Goal: Task Accomplishment & Management: Use online tool/utility

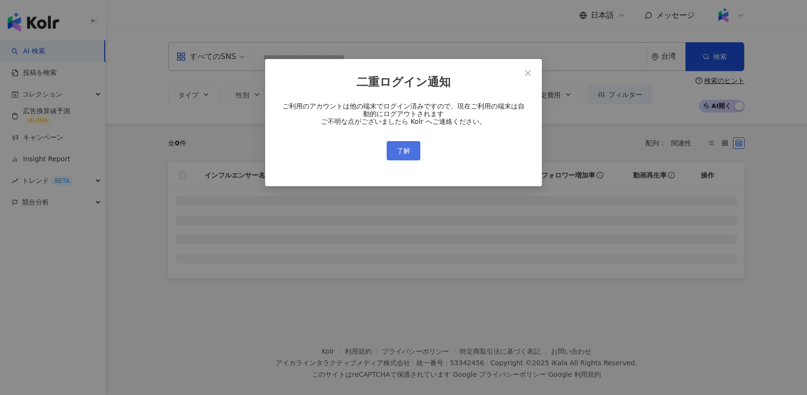
click at [407, 149] on span "了解" at bounding box center [403, 151] width 13 height 8
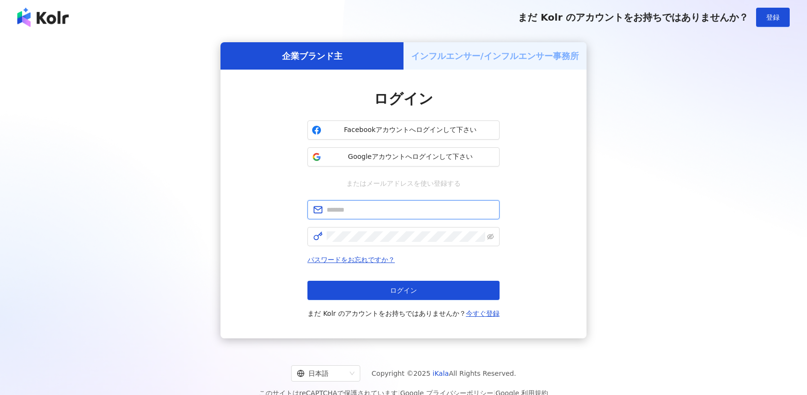
type input "**********"
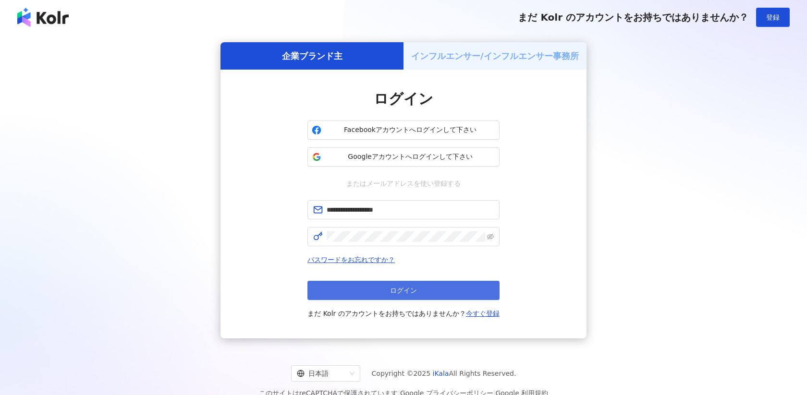
click at [360, 288] on button "ログイン" at bounding box center [404, 290] width 192 height 19
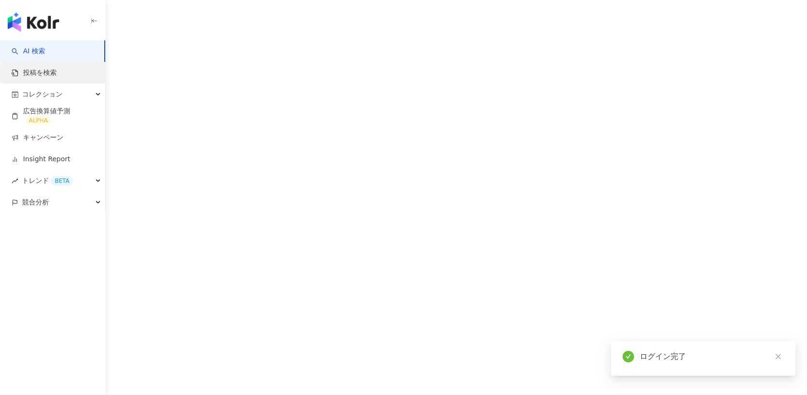
click at [57, 74] on link "投稿を検索" at bounding box center [34, 73] width 45 height 10
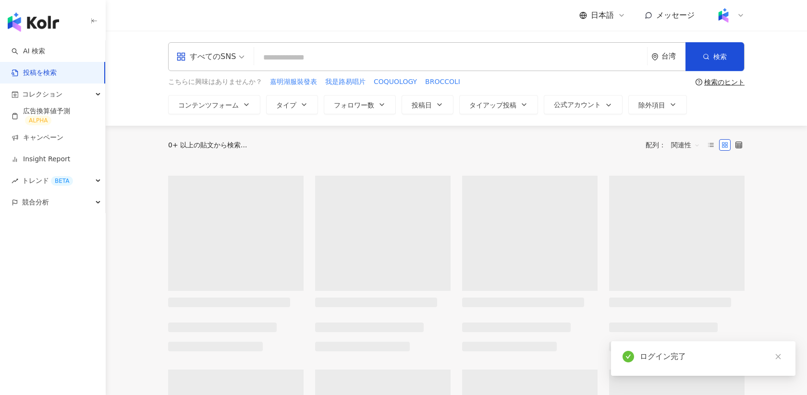
click at [372, 54] on input "search" at bounding box center [450, 57] width 385 height 21
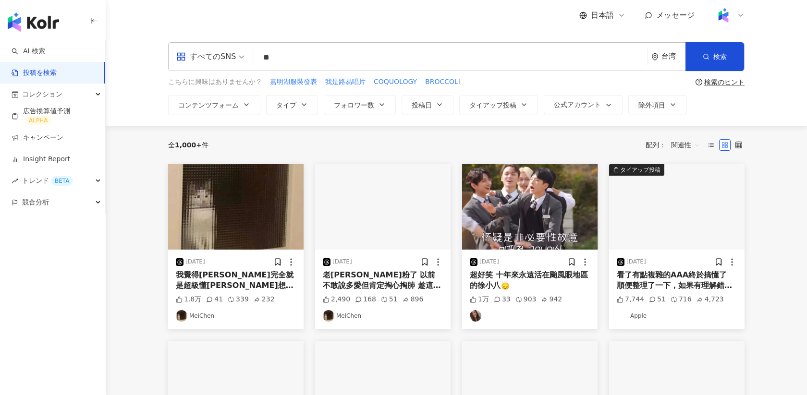
type input "*"
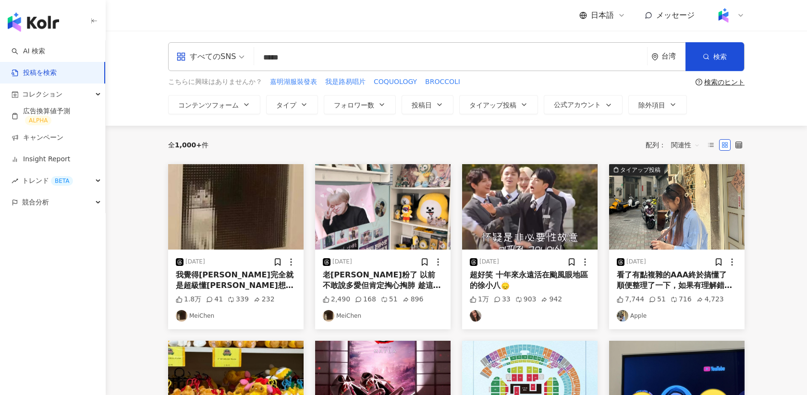
type input "*****"
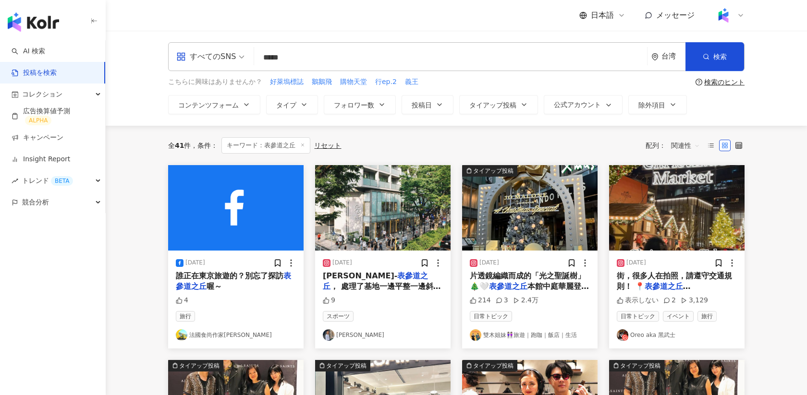
click at [282, 56] on input "*****" at bounding box center [450, 57] width 385 height 21
click at [517, 214] on img "button" at bounding box center [530, 208] width 136 height 86
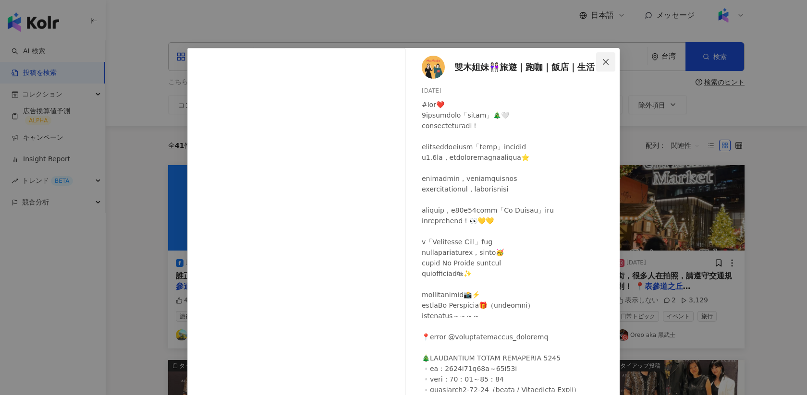
click at [605, 62] on icon "close" at bounding box center [606, 62] width 6 height 6
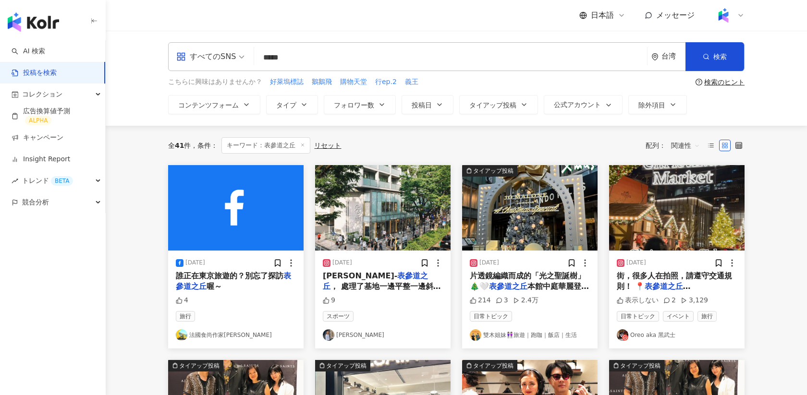
click at [54, 199] on div "競合分析" at bounding box center [52, 203] width 105 height 22
click at [41, 245] on link "キーワードメンション分析" at bounding box center [60, 245] width 74 height 19
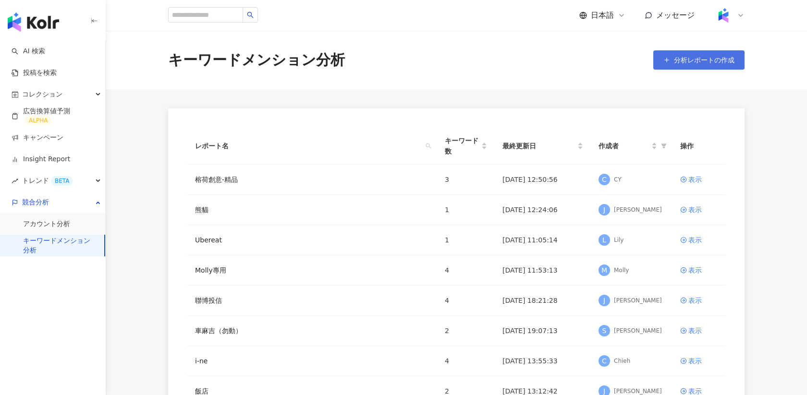
click at [689, 56] on span "分析レポートの作成" at bounding box center [704, 60] width 61 height 8
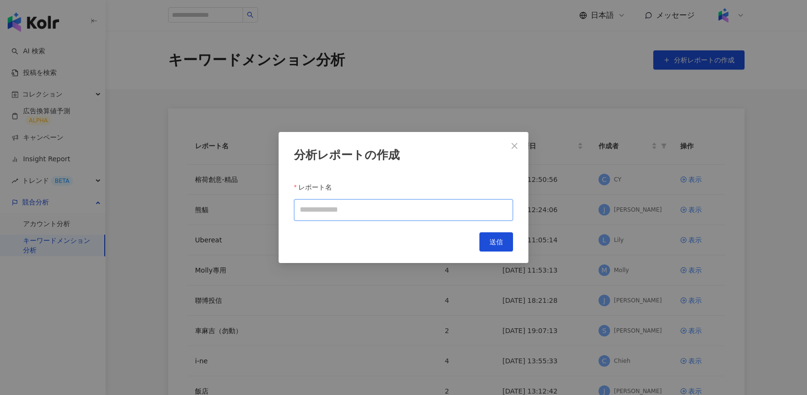
click at [330, 210] on input "レポート名" at bounding box center [403, 210] width 219 height 22
click at [519, 146] on span "Close" at bounding box center [514, 146] width 19 height 8
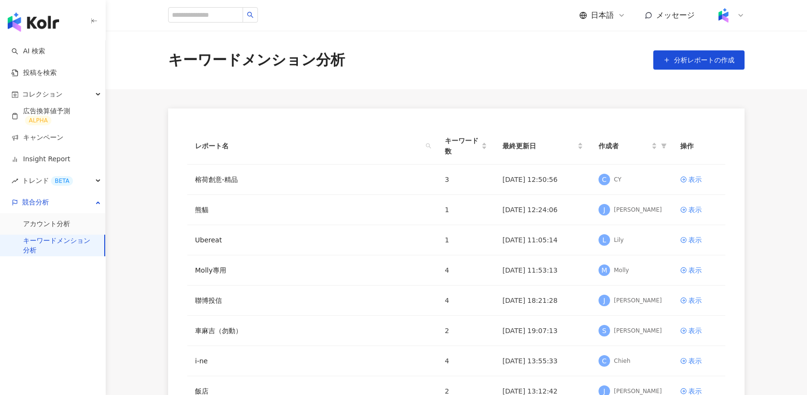
click at [735, 15] on div at bounding box center [729, 15] width 31 height 19
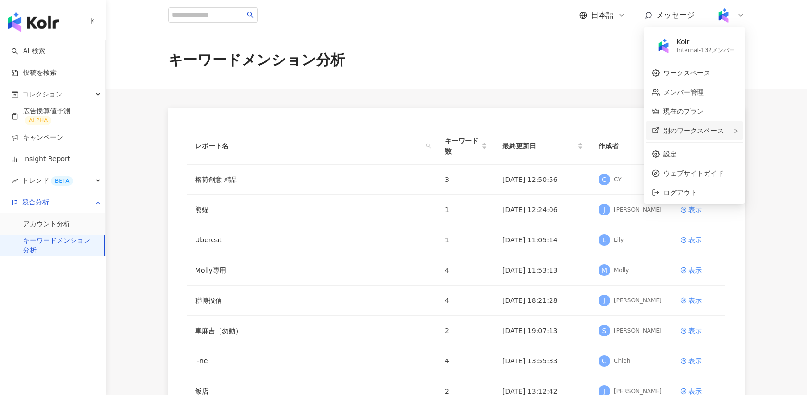
click at [683, 132] on span "別のワークスペース" at bounding box center [694, 131] width 61 height 8
click at [695, 130] on span "別のワークスペース" at bounding box center [694, 131] width 61 height 8
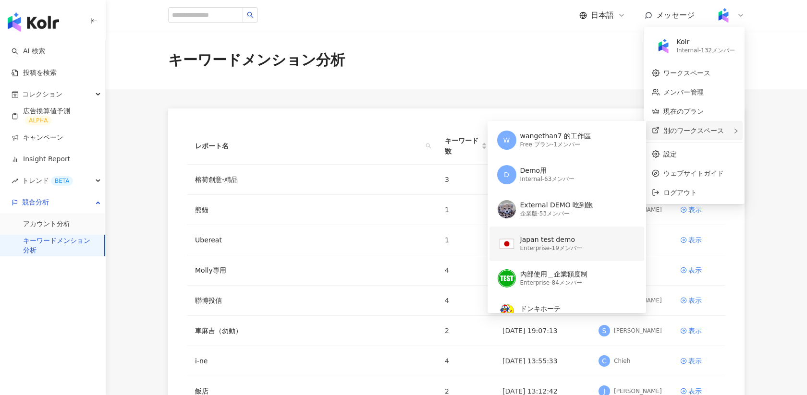
click at [547, 239] on div "Japan test demo" at bounding box center [551, 240] width 62 height 10
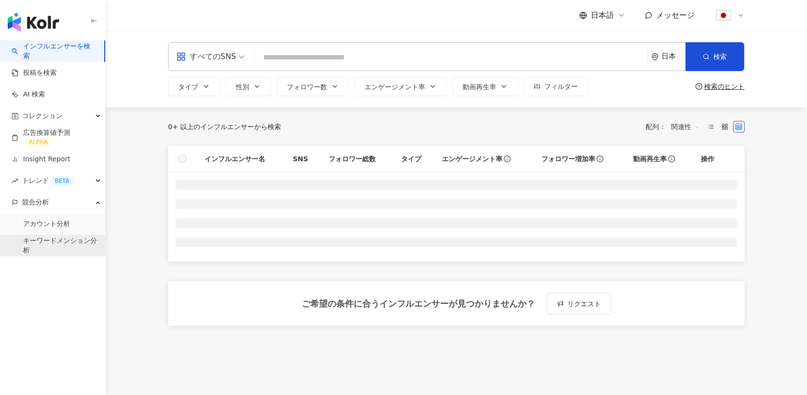
click at [60, 246] on link "キーワードメンション分析" at bounding box center [60, 245] width 74 height 19
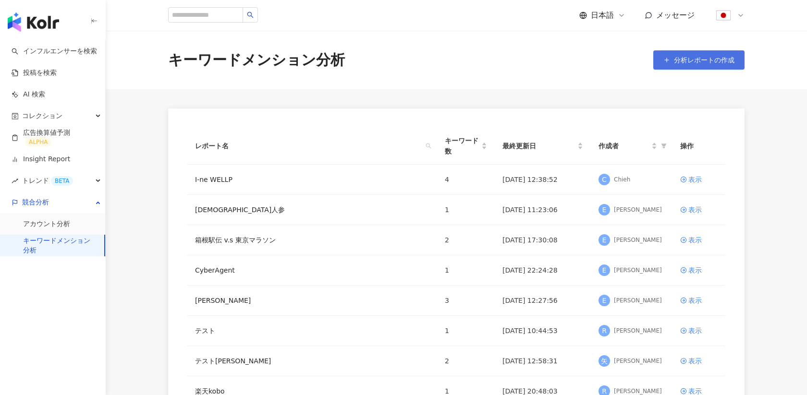
click at [695, 60] on span "分析レポートの作成" at bounding box center [704, 60] width 61 height 8
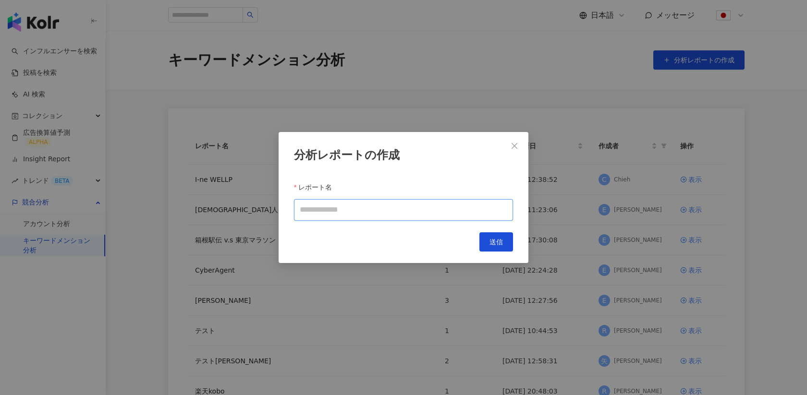
click at [330, 205] on input "レポート名" at bounding box center [403, 210] width 219 height 22
type input "*"
type input "**********"
click at [506, 242] on button "送信" at bounding box center [497, 242] width 34 height 19
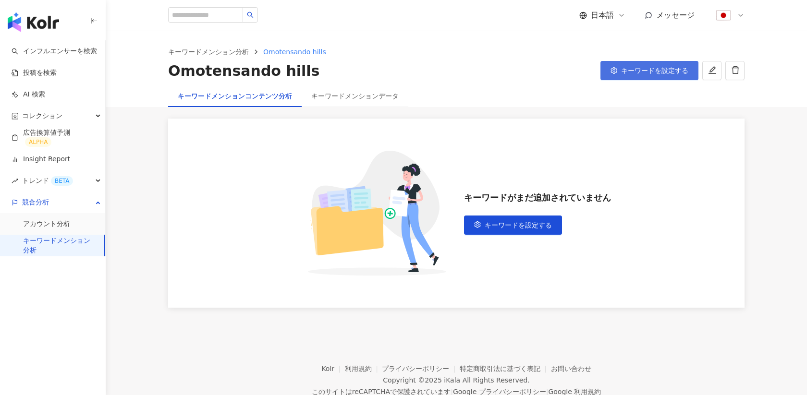
click at [649, 74] on span "キーワードを設定する" at bounding box center [654, 71] width 67 height 8
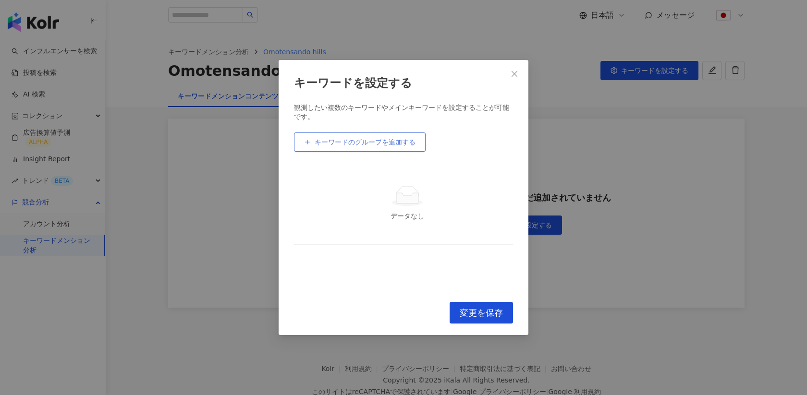
click at [351, 137] on button "キーワードのグループを追加する" at bounding box center [360, 142] width 132 height 19
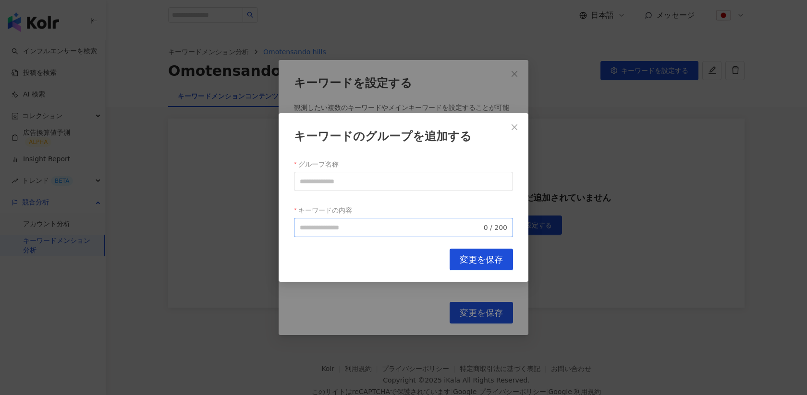
click at [319, 220] on span "0 / 200" at bounding box center [403, 227] width 219 height 19
paste input "*****"
type input "*****"
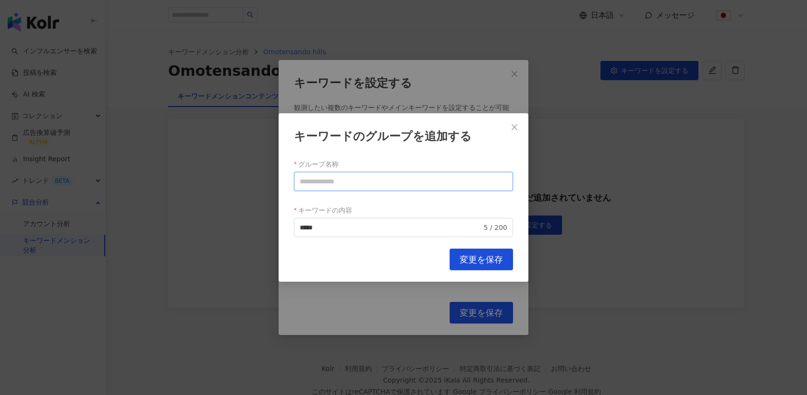
click at [334, 184] on input "グループ名称" at bounding box center [403, 181] width 219 height 19
type input "*"
type input "**********"
click at [475, 267] on button "変更を保存" at bounding box center [481, 260] width 63 height 22
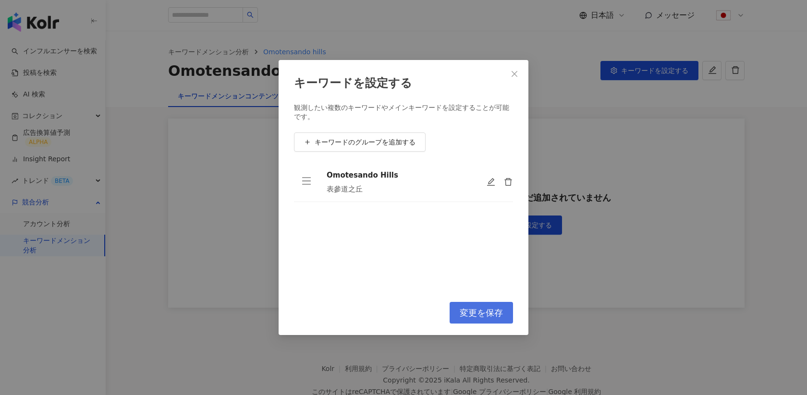
click at [470, 317] on span "変更を保存" at bounding box center [481, 313] width 43 height 11
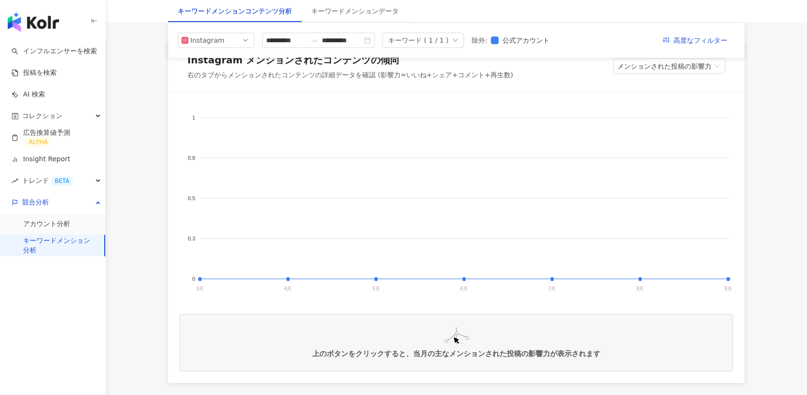
scroll to position [80, 0]
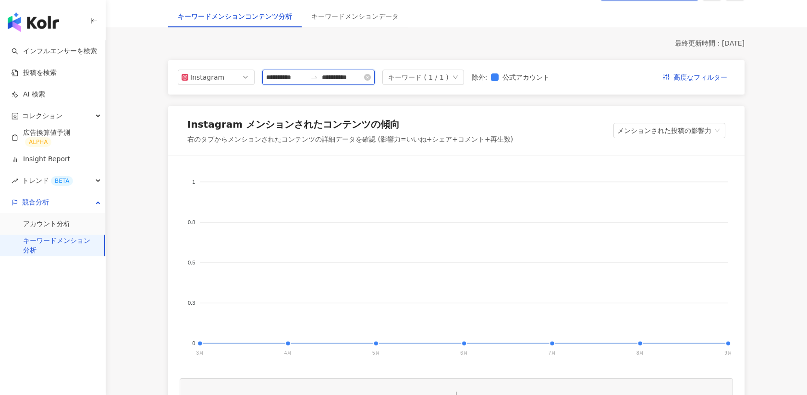
click at [277, 77] on input "**********" at bounding box center [286, 77] width 40 height 11
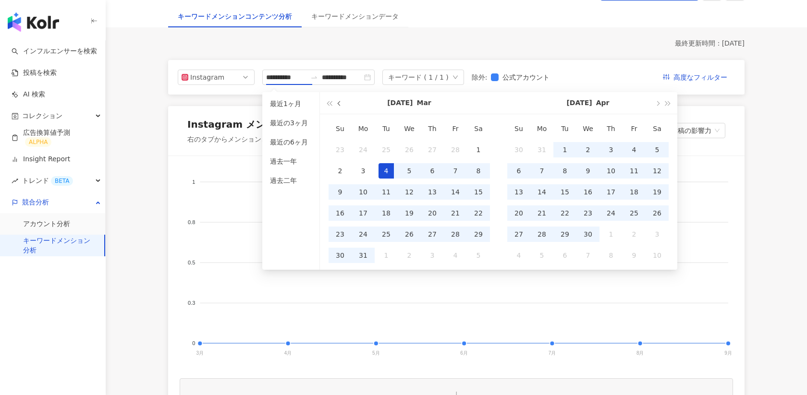
click at [340, 102] on span "button" at bounding box center [340, 103] width 5 height 5
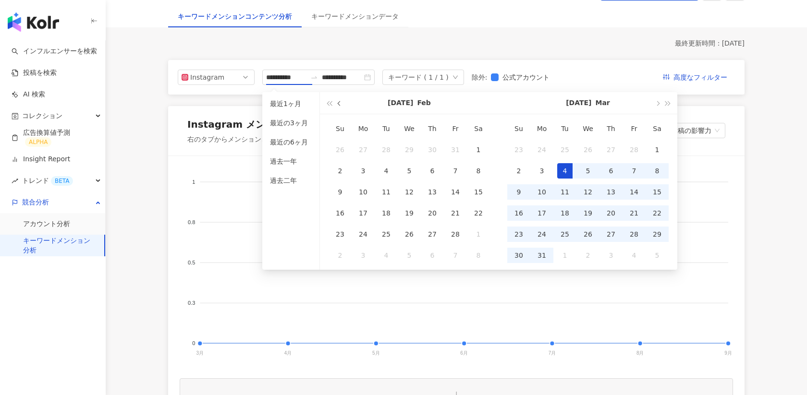
click at [340, 102] on span "button" at bounding box center [340, 103] width 5 height 5
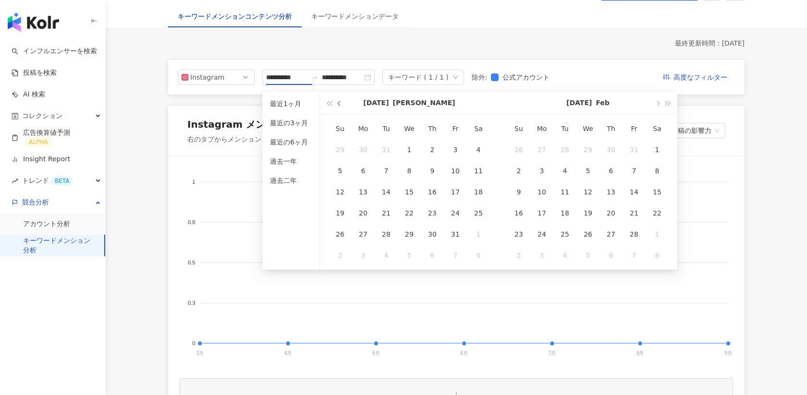
click at [340, 102] on span "button" at bounding box center [340, 103] width 5 height 5
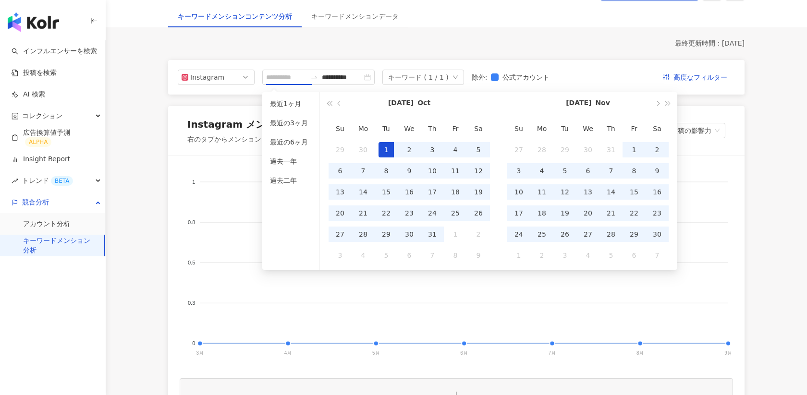
click at [385, 147] on div "1" at bounding box center [386, 149] width 15 height 15
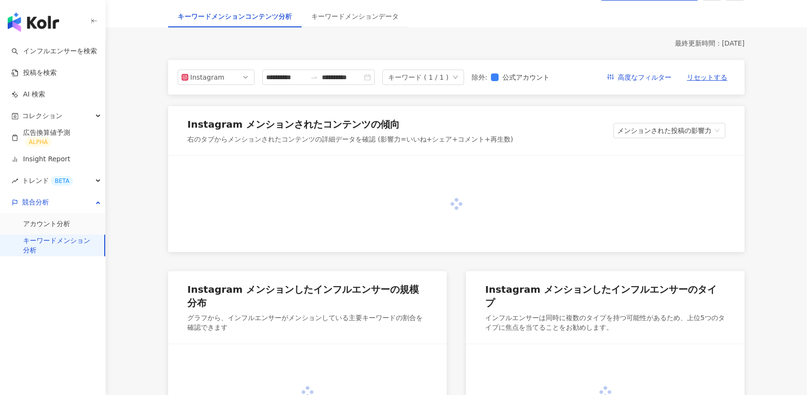
type input "**********"
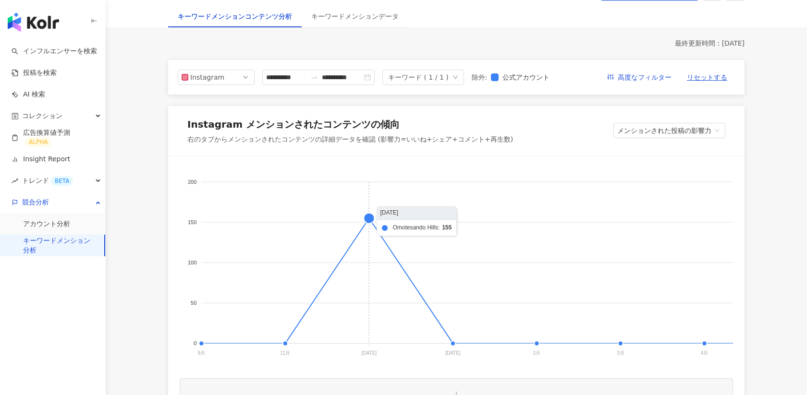
click at [368, 222] on foreignobject at bounding box center [654, 264] width 949 height 192
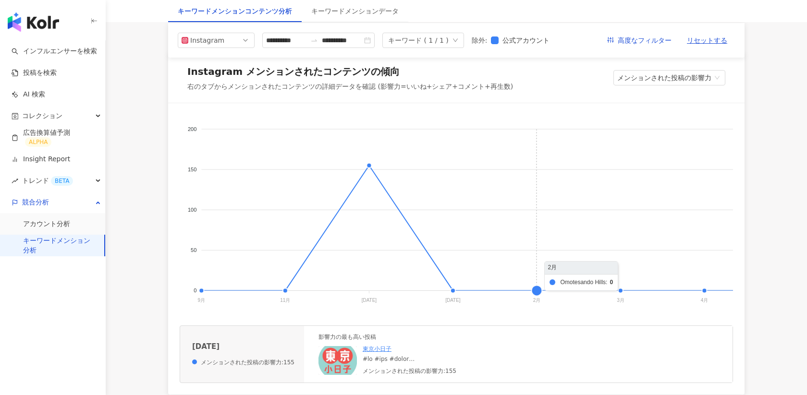
scroll to position [40, 0]
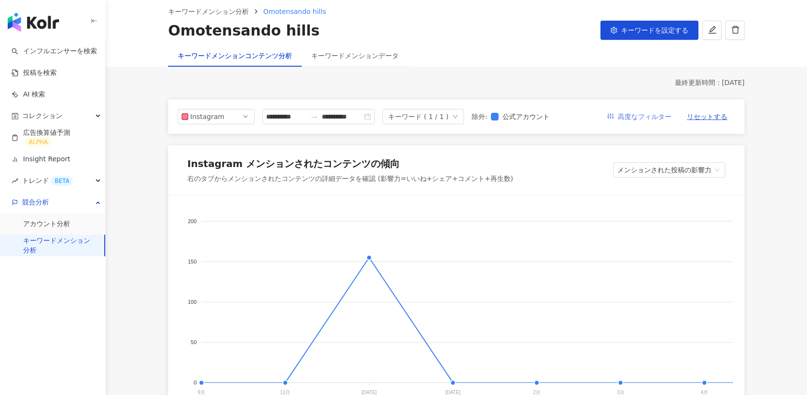
click at [642, 117] on span "高度なフィルター" at bounding box center [645, 117] width 54 height 15
click at [624, 116] on span "高度なフィルター" at bounding box center [645, 117] width 54 height 15
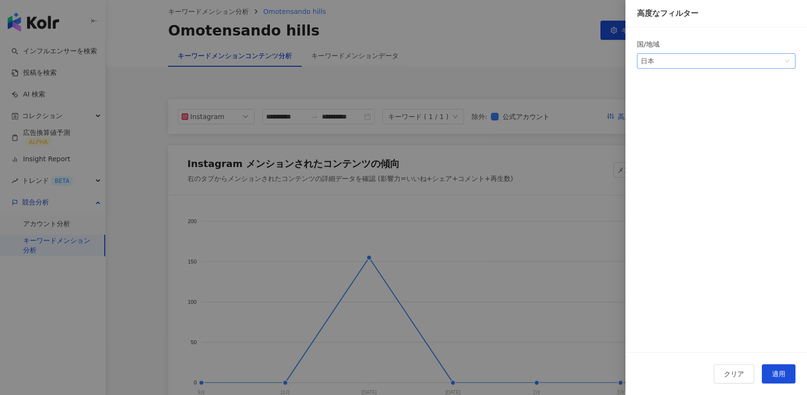
click at [668, 60] on div "日本" at bounding box center [656, 61] width 31 height 14
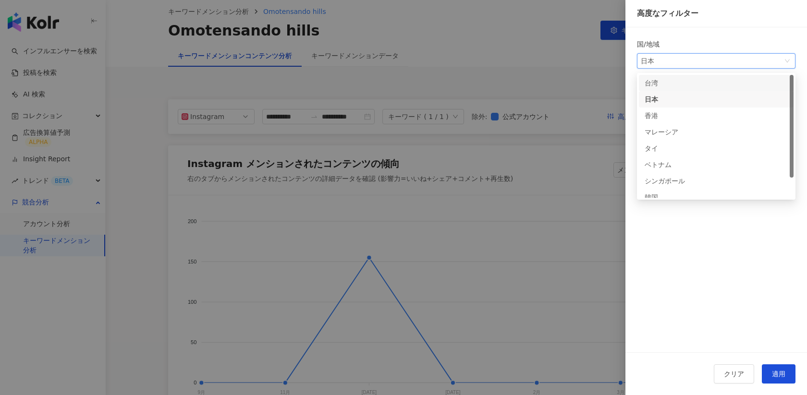
click at [656, 79] on div "台湾" at bounding box center [660, 83] width 31 height 11
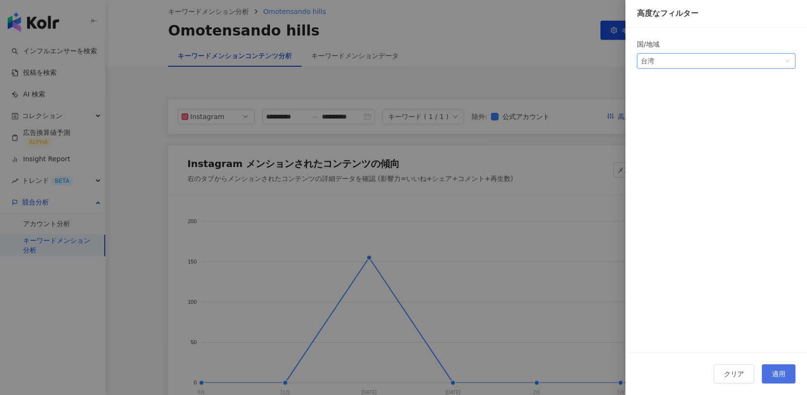
click at [787, 369] on button "適用" at bounding box center [779, 374] width 34 height 19
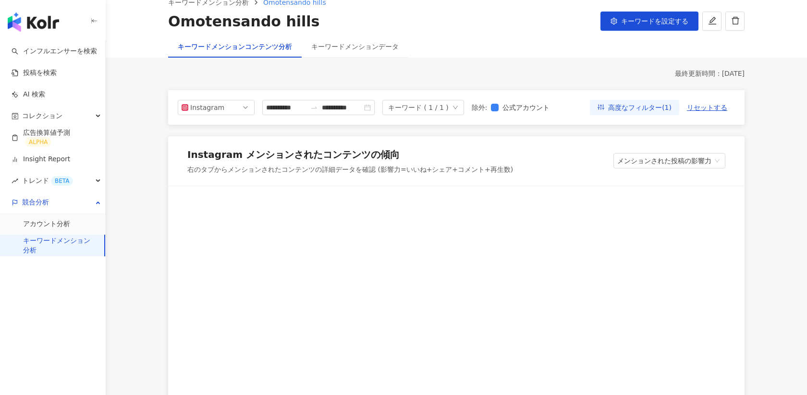
scroll to position [46, 0]
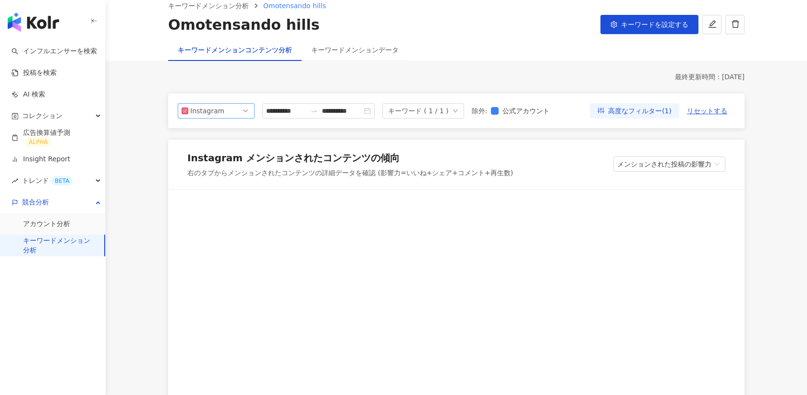
click at [245, 110] on span "Instagram" at bounding box center [216, 111] width 69 height 14
click at [215, 149] on div "Facebook" at bounding box center [209, 149] width 31 height 11
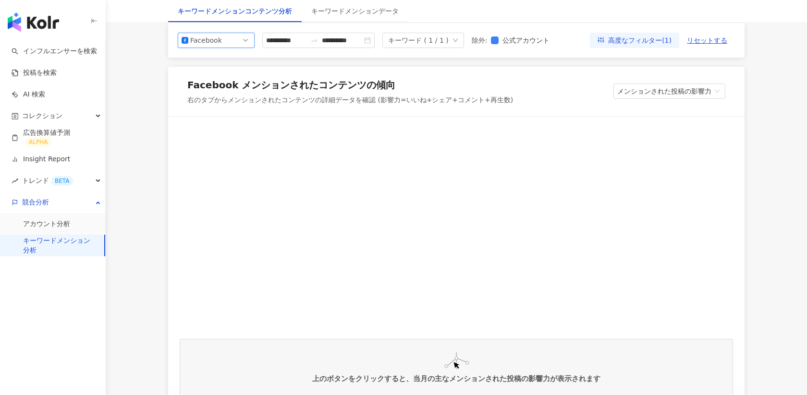
scroll to position [89, 0]
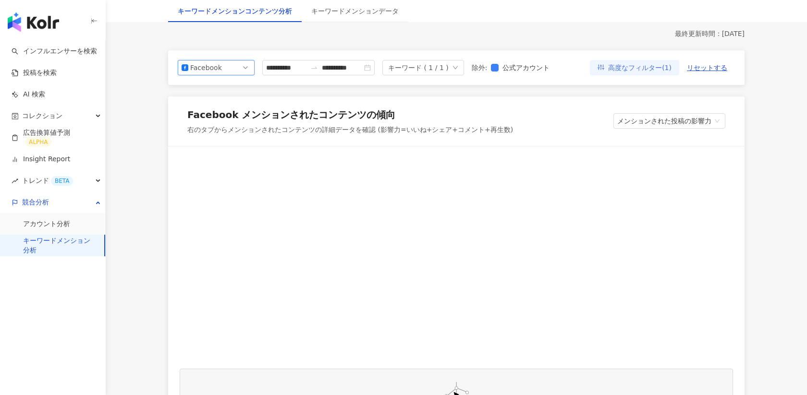
click at [612, 65] on span "高度なフィルター(1)" at bounding box center [639, 68] width 63 height 15
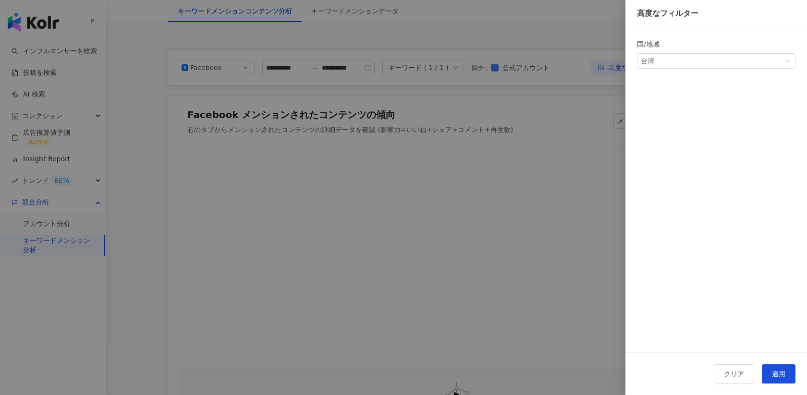
click at [573, 102] on div at bounding box center [403, 197] width 807 height 395
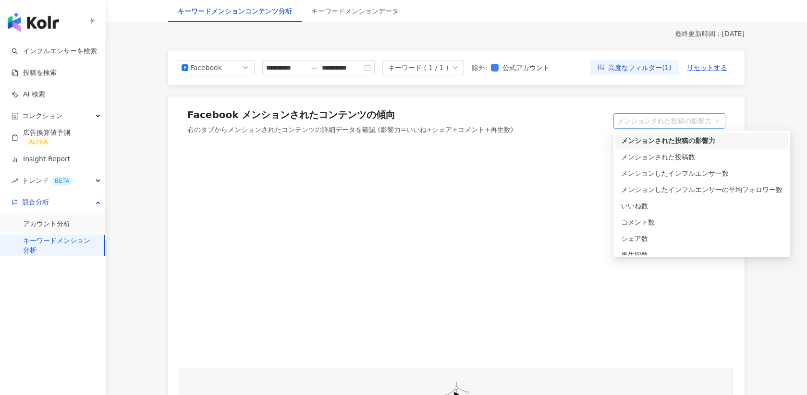
click at [629, 124] on span "メンションされた投稿の影響力" at bounding box center [669, 121] width 104 height 14
click at [635, 143] on div "メンションされた投稿の影響力" at bounding box center [701, 141] width 161 height 11
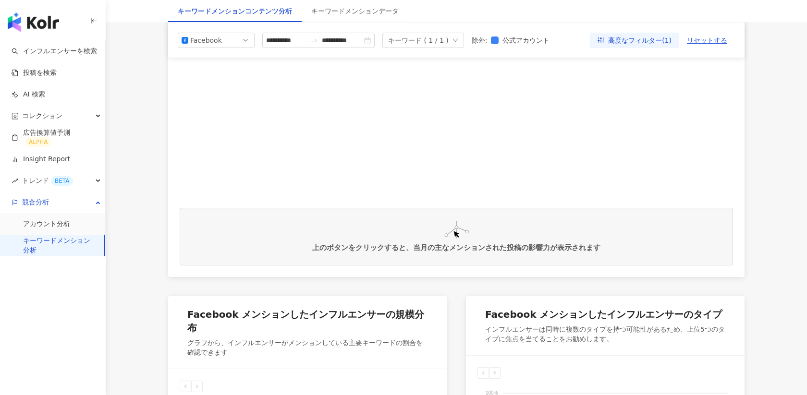
scroll to position [0, 0]
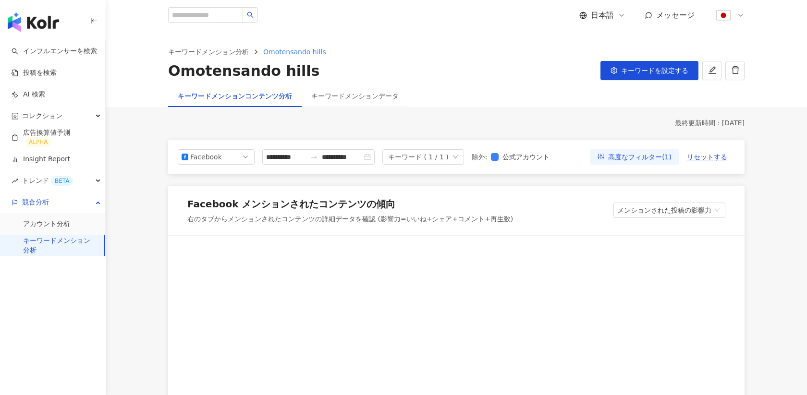
click at [32, 25] on img "button" at bounding box center [33, 21] width 51 height 19
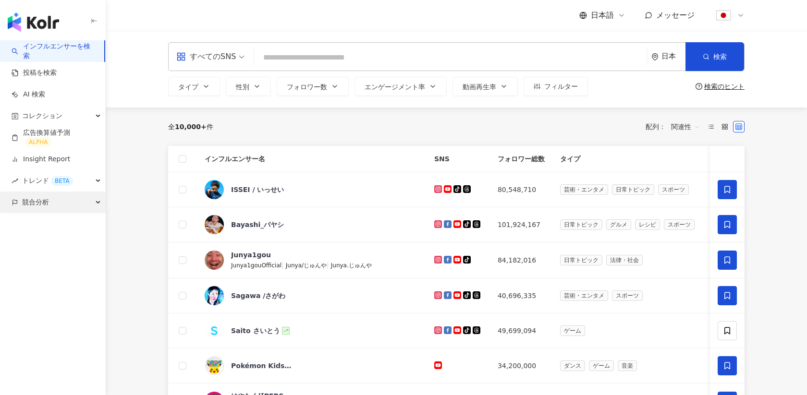
click at [35, 203] on span "競合分析" at bounding box center [35, 203] width 27 height 22
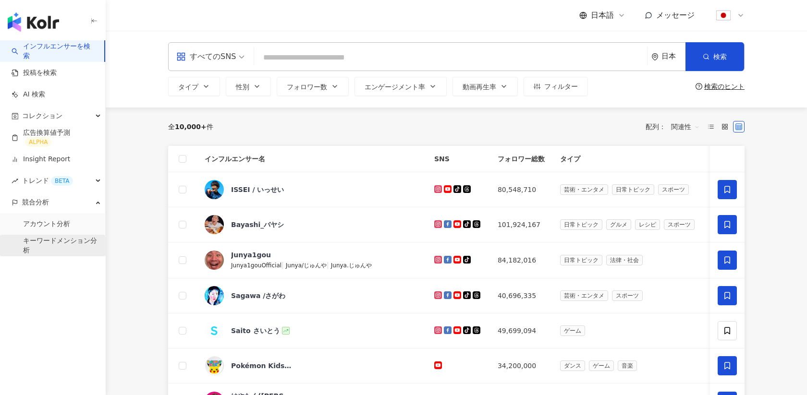
click at [45, 247] on link "キーワードメンション分析" at bounding box center [60, 245] width 74 height 19
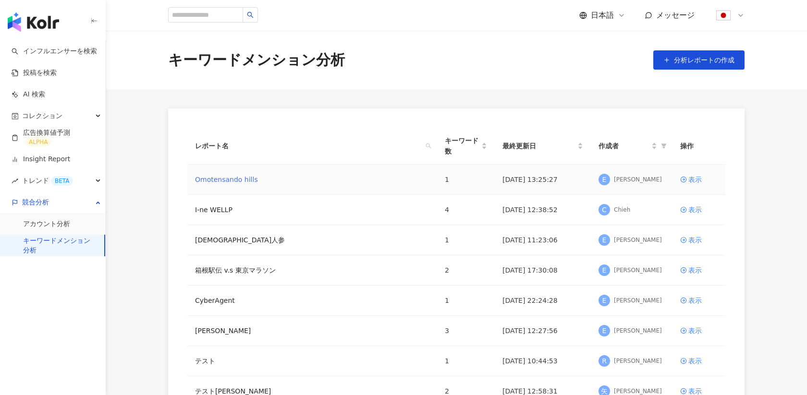
click at [199, 181] on link "Omotensando hills" at bounding box center [226, 179] width 63 height 11
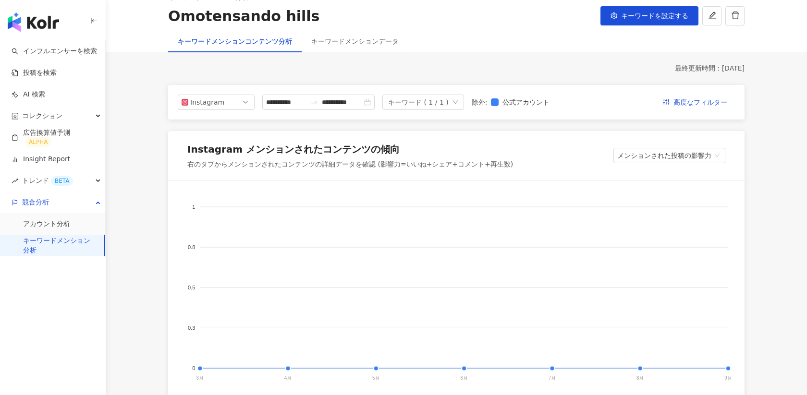
scroll to position [45, 0]
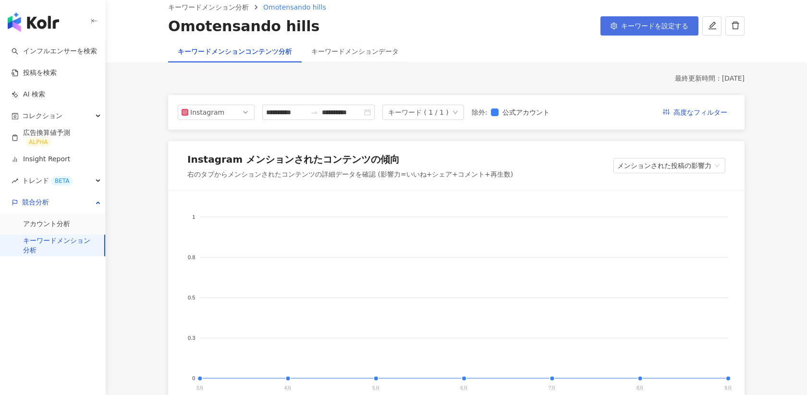
click at [634, 35] on button "キーワードを設定する" at bounding box center [650, 25] width 98 height 19
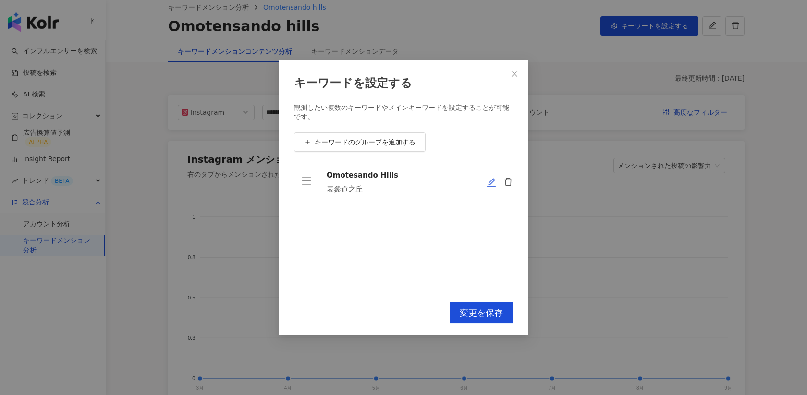
click at [488, 181] on icon "edit" at bounding box center [492, 183] width 10 height 10
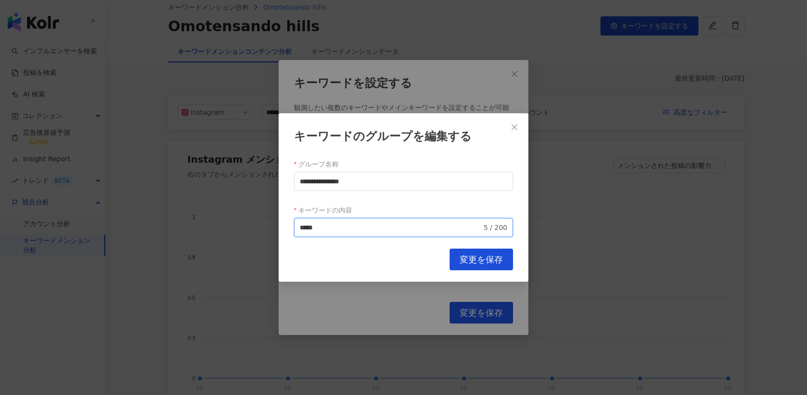
click at [398, 224] on input "*****" at bounding box center [391, 227] width 182 height 11
type input "**********"
click at [487, 257] on span "変更を保存" at bounding box center [481, 260] width 43 height 11
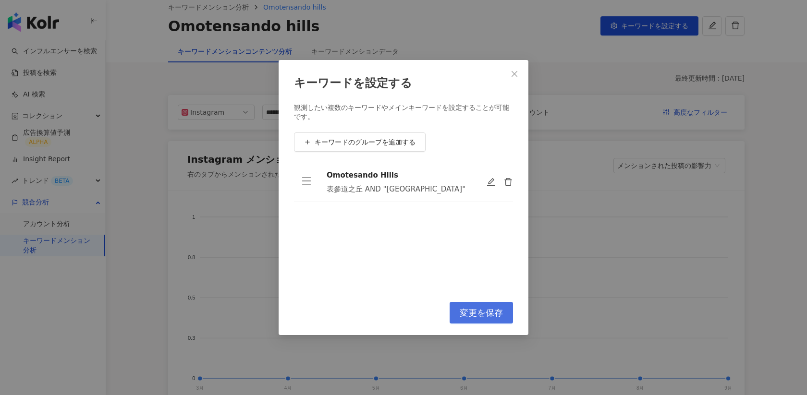
click at [469, 315] on span "変更を保存" at bounding box center [481, 313] width 43 height 11
